Goal: Transaction & Acquisition: Purchase product/service

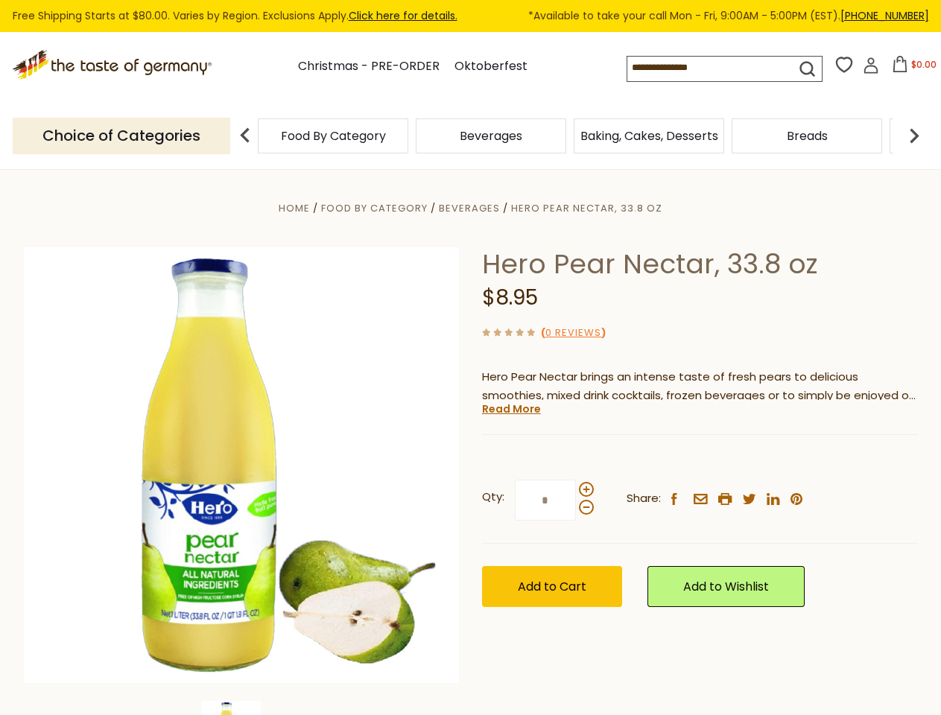
click at [470, 358] on div "Home Food By Category [GEOGRAPHIC_DATA] Hero Pear Nectar, 33.8 oz Hero Pear Nec…" at bounding box center [471, 486] width 916 height 574
click at [911, 69] on span "$0.00" at bounding box center [923, 64] width 25 height 13
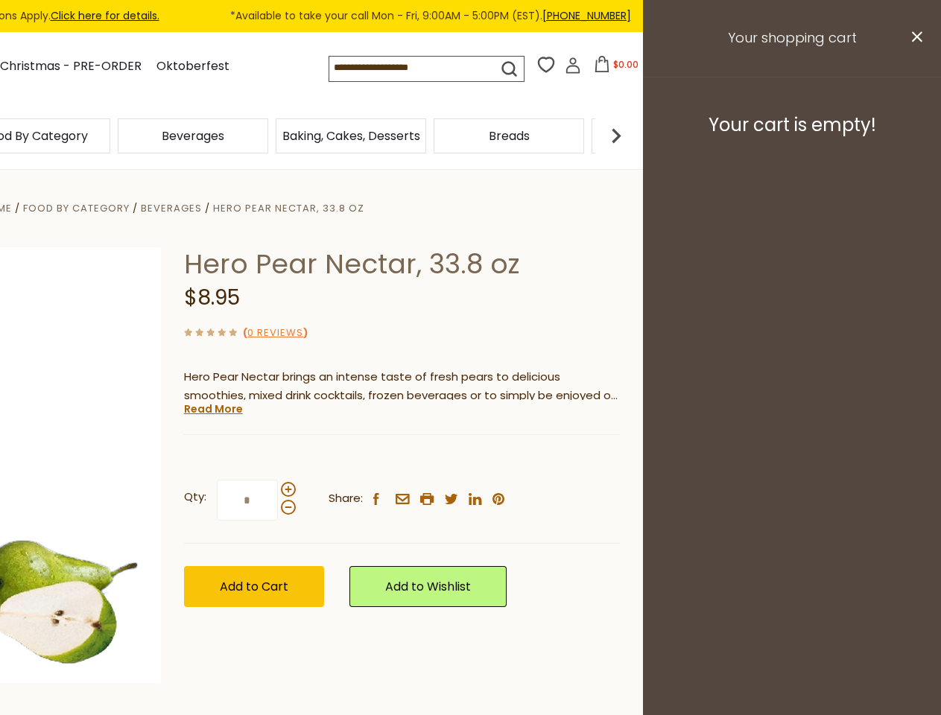
click at [272, 136] on div "Beverages" at bounding box center [193, 135] width 158 height 35
click at [110, 136] on div "Beverages" at bounding box center [35, 135] width 150 height 35
click at [914, 136] on h3 "Your cart is empty!" at bounding box center [791, 125] width 261 height 22
click at [470, 442] on div "Hero Pear Nectar, 33.8 oz $8.95 ( 0 Reviews ) Hero Pear Nectar brings an intens…" at bounding box center [402, 443] width 436 height 393
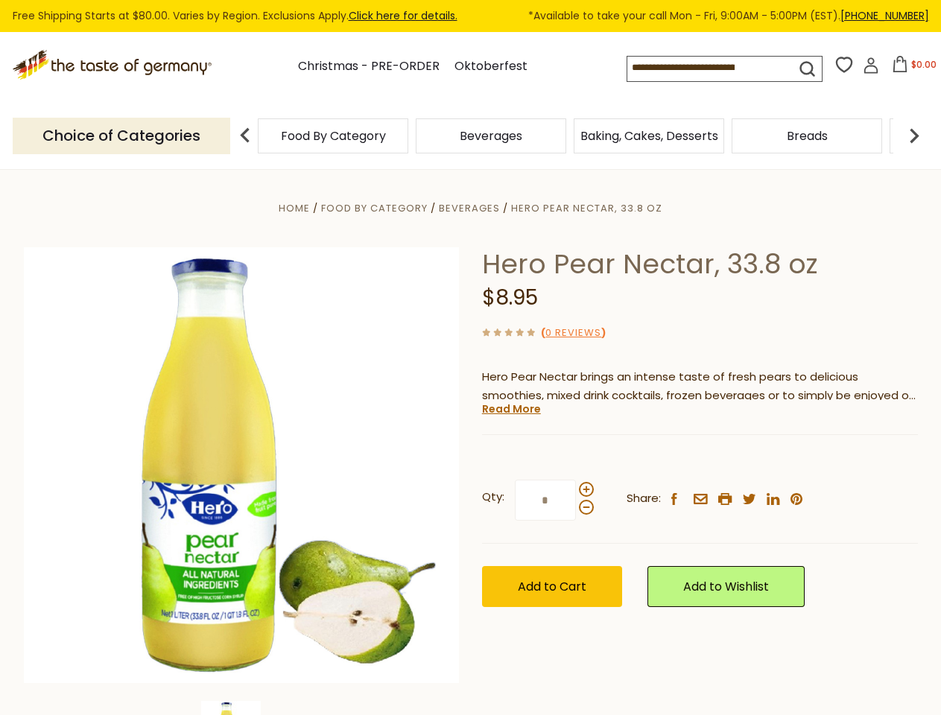
click at [241, 708] on div "Home Food By Category [GEOGRAPHIC_DATA] Hero Pear Nectar, 33.8 oz Hero Pear Nec…" at bounding box center [471, 486] width 916 height 574
click at [510, 409] on link "Read More" at bounding box center [511, 408] width 59 height 15
click at [585, 465] on p "Hero Nectars are the ultimate addition to any breakfast buffet, cocktail bar, s…" at bounding box center [700, 455] width 436 height 19
